Goal: Register for event/course

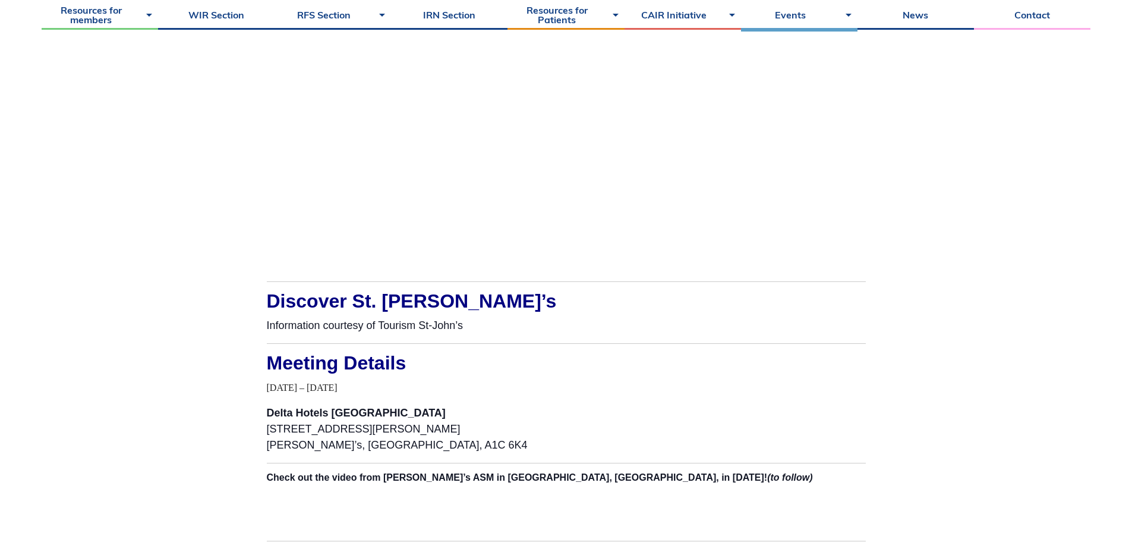
scroll to position [1248, 0]
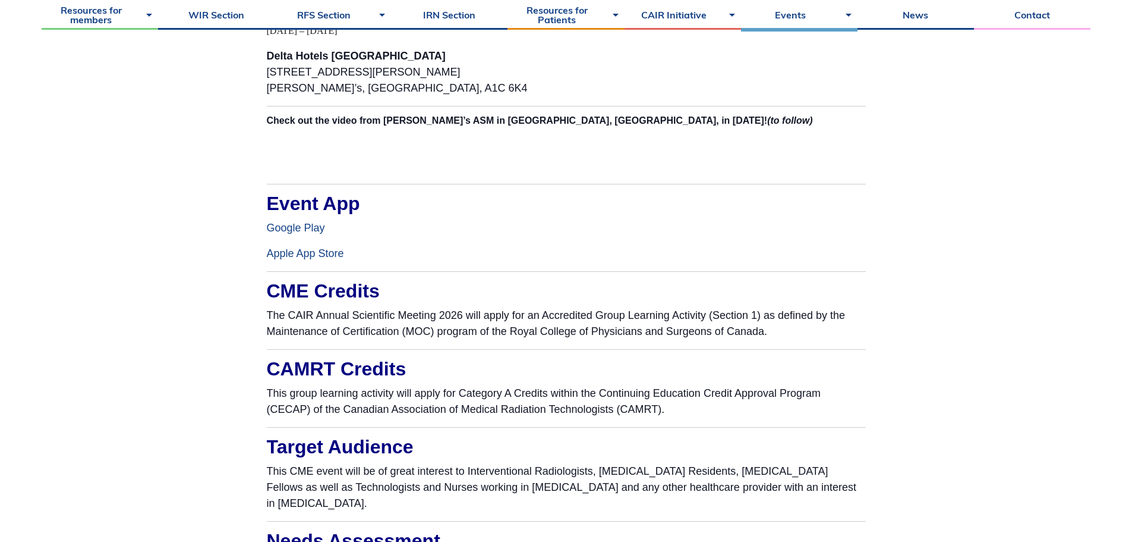
click at [294, 228] on link "Google Play" at bounding box center [296, 228] width 58 height 12
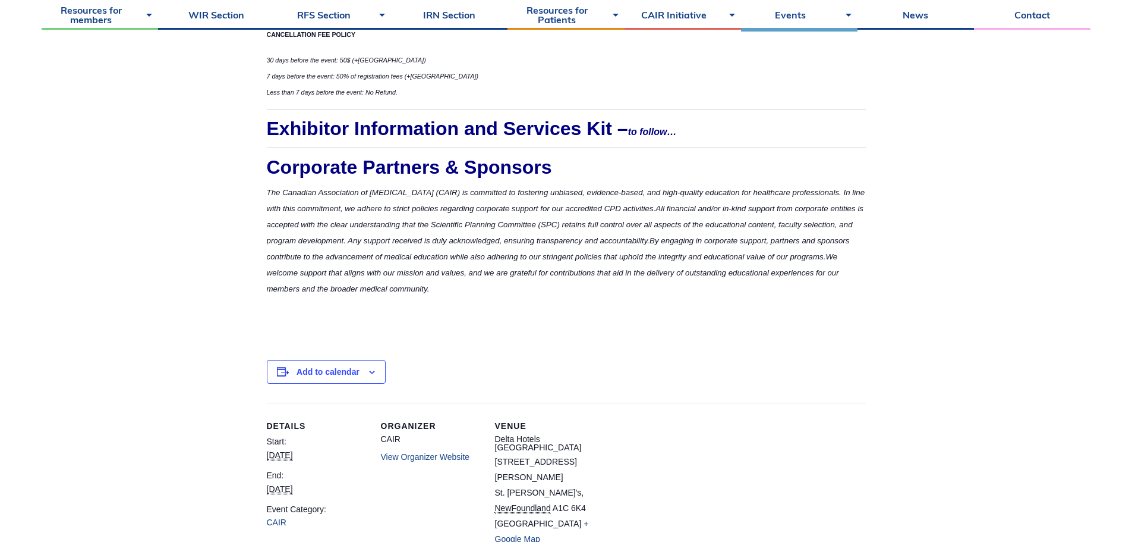
scroll to position [4042, 0]
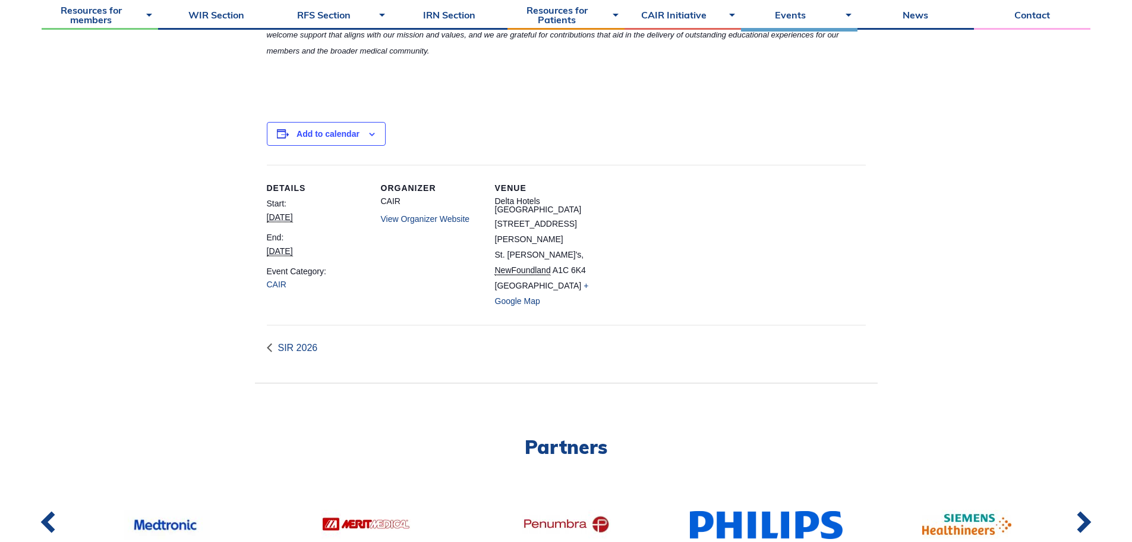
click at [430, 215] on link "View Organizer Website" at bounding box center [425, 219] width 89 height 10
